Goal: Information Seeking & Learning: Find specific fact

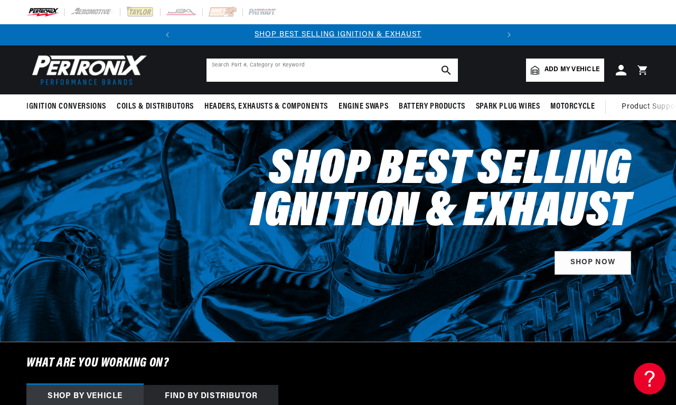
click at [332, 70] on input "text" at bounding box center [331, 70] width 251 height 23
type input "Flame-Thrower Coil"
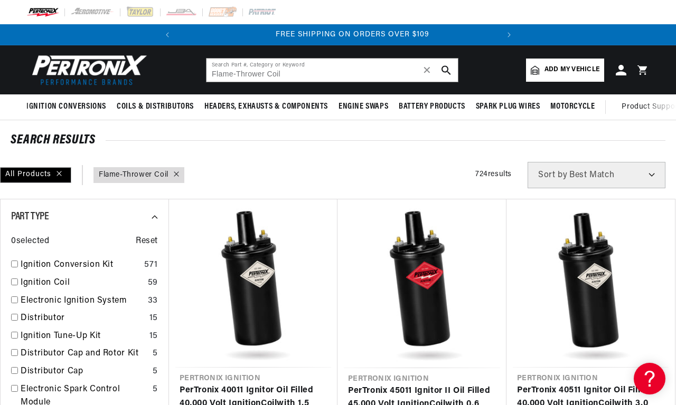
scroll to position [0, 320]
